Goal: Information Seeking & Learning: Learn about a topic

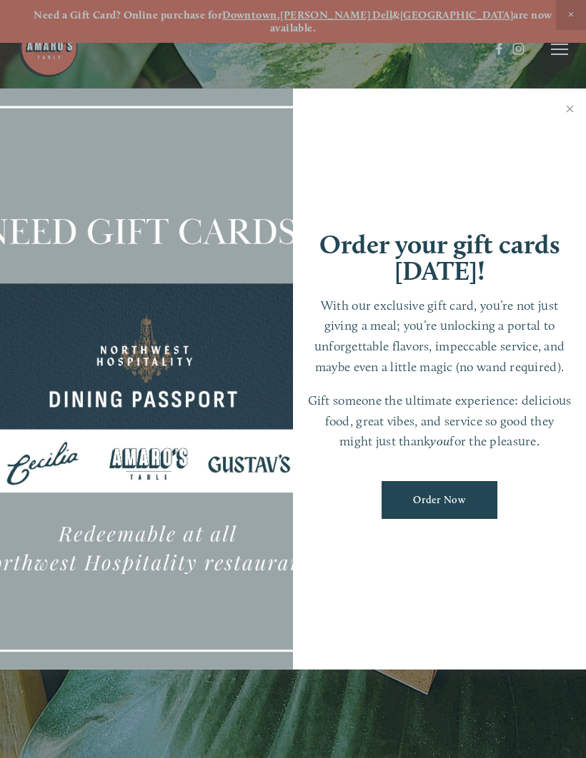
click at [566, 114] on link "Close" at bounding box center [570, 111] width 28 height 40
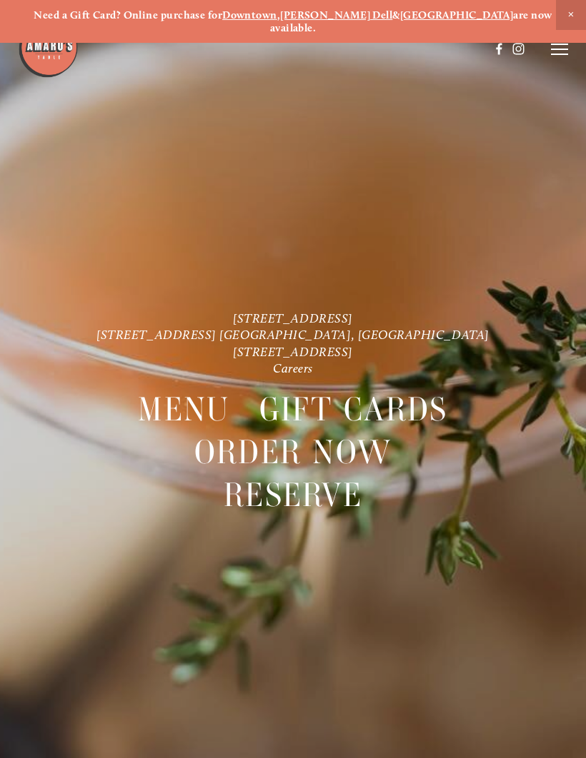
click at [559, 46] on icon at bounding box center [559, 49] width 17 height 13
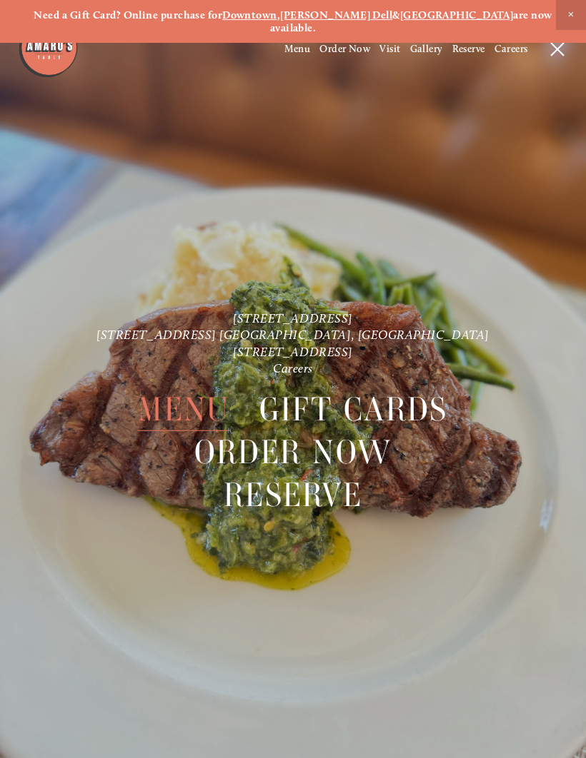
click at [303, 51] on span "Menu" at bounding box center [297, 49] width 26 height 12
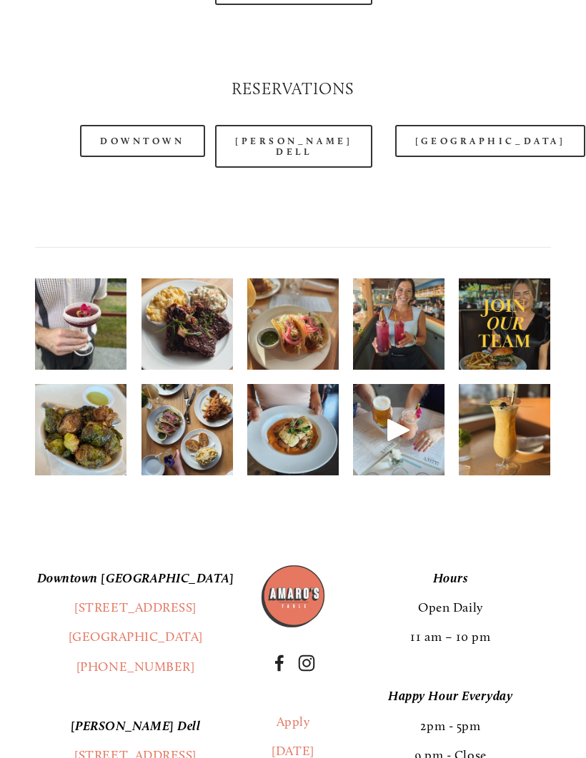
scroll to position [1677, 0]
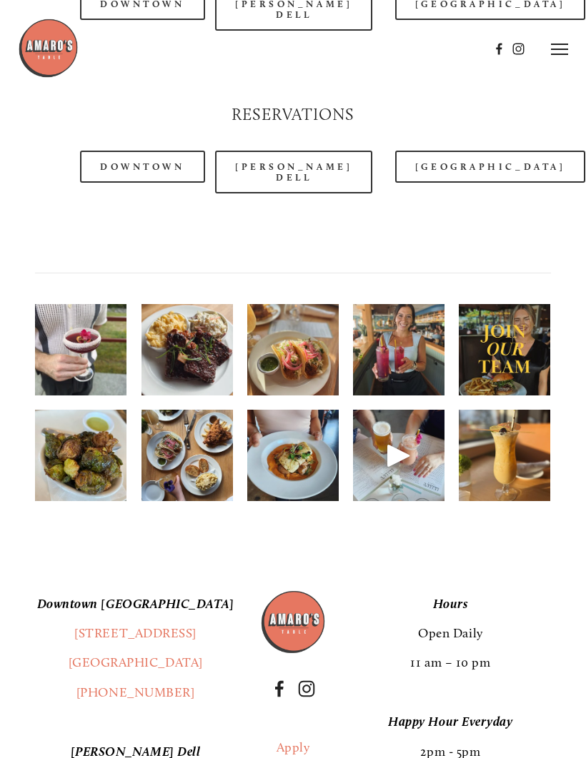
click at [94, 347] on img at bounding box center [80, 350] width 91 height 122
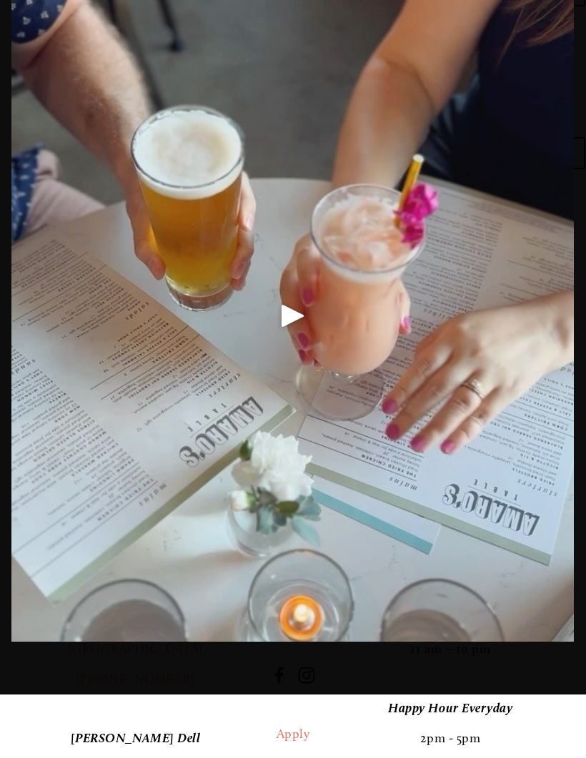
scroll to position [1674, 0]
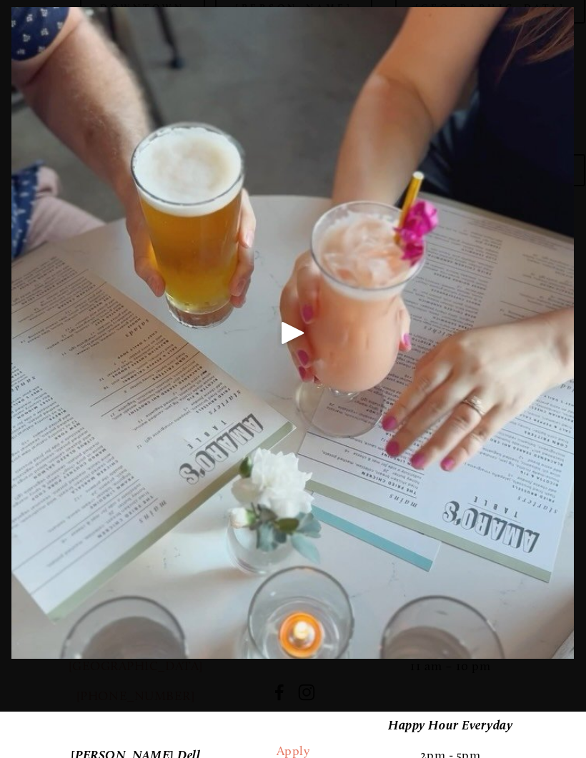
click at [293, 334] on div "Play" at bounding box center [293, 333] width 34 height 34
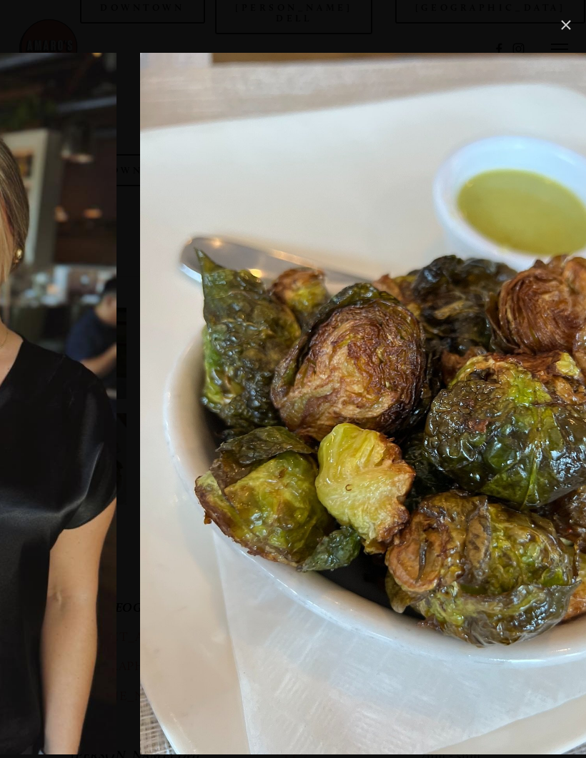
click at [567, 24] on link "Close" at bounding box center [565, 24] width 17 height 17
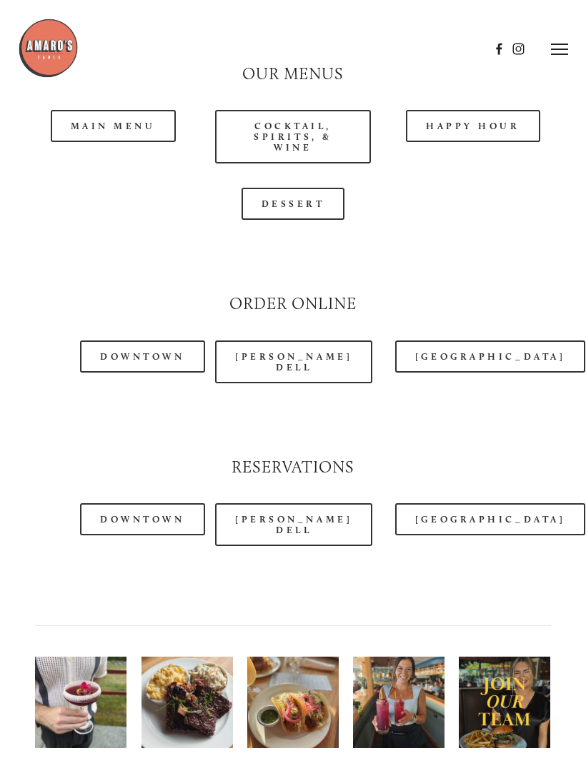
scroll to position [1324, 0]
click at [169, 504] on link "Downtown" at bounding box center [142, 520] width 124 height 32
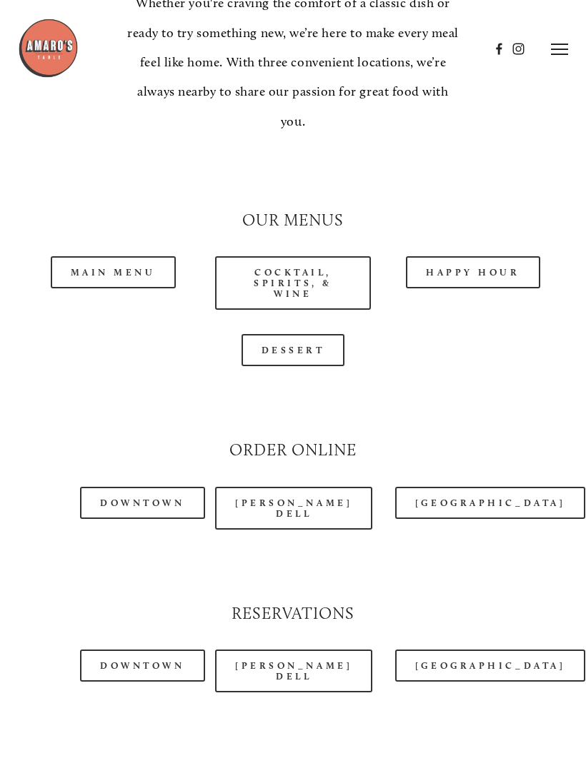
scroll to position [1169, 0]
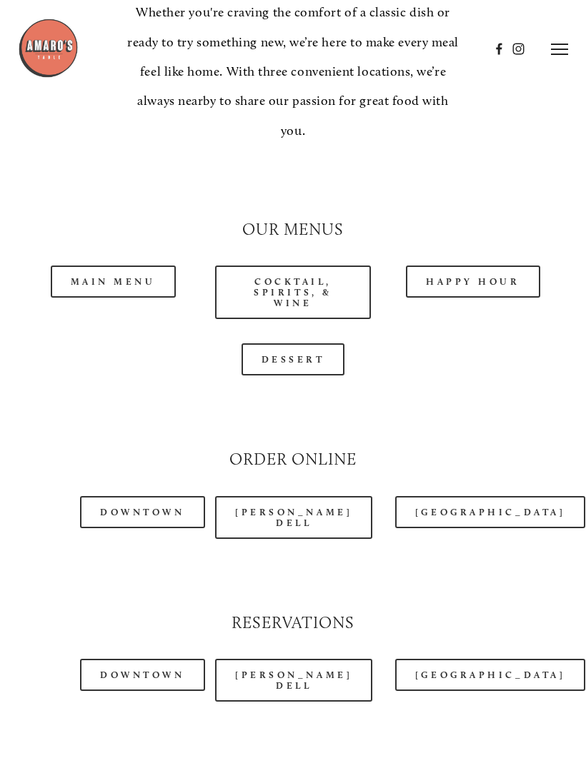
click at [470, 266] on link "Happy Hour" at bounding box center [473, 282] width 134 height 32
click at [134, 266] on link "Main Menu" at bounding box center [113, 282] width 125 height 32
click at [137, 266] on link "Main Menu" at bounding box center [113, 282] width 125 height 32
